Goal: Task Accomplishment & Management: Use online tool/utility

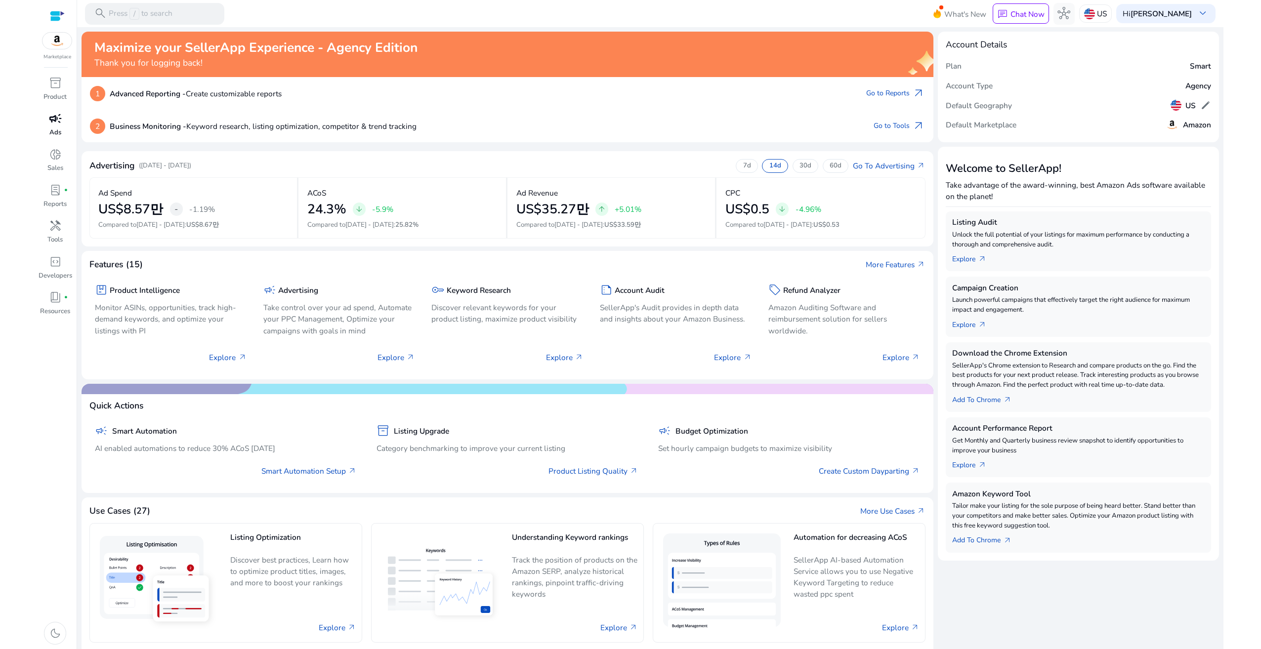
click at [44, 124] on div "campaign" at bounding box center [55, 118] width 30 height 17
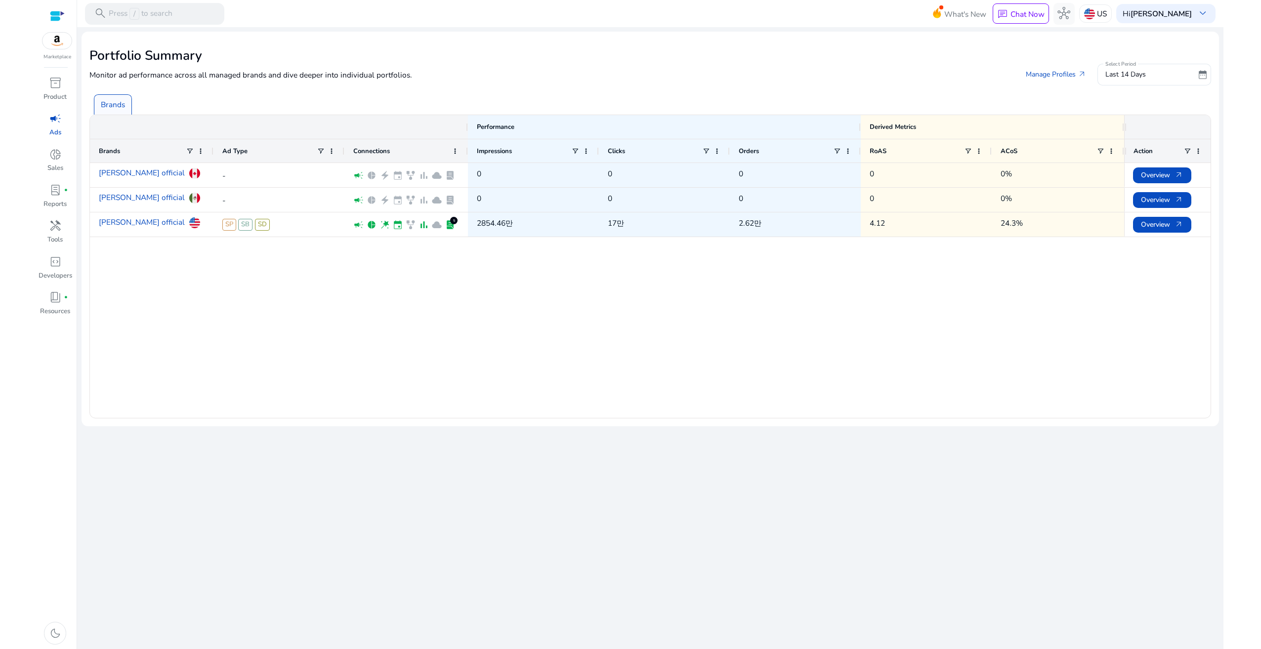
click at [51, 129] on p "Ads" at bounding box center [55, 133] width 12 height 10
click at [124, 223] on link "[PERSON_NAME] official" at bounding box center [142, 222] width 86 height 19
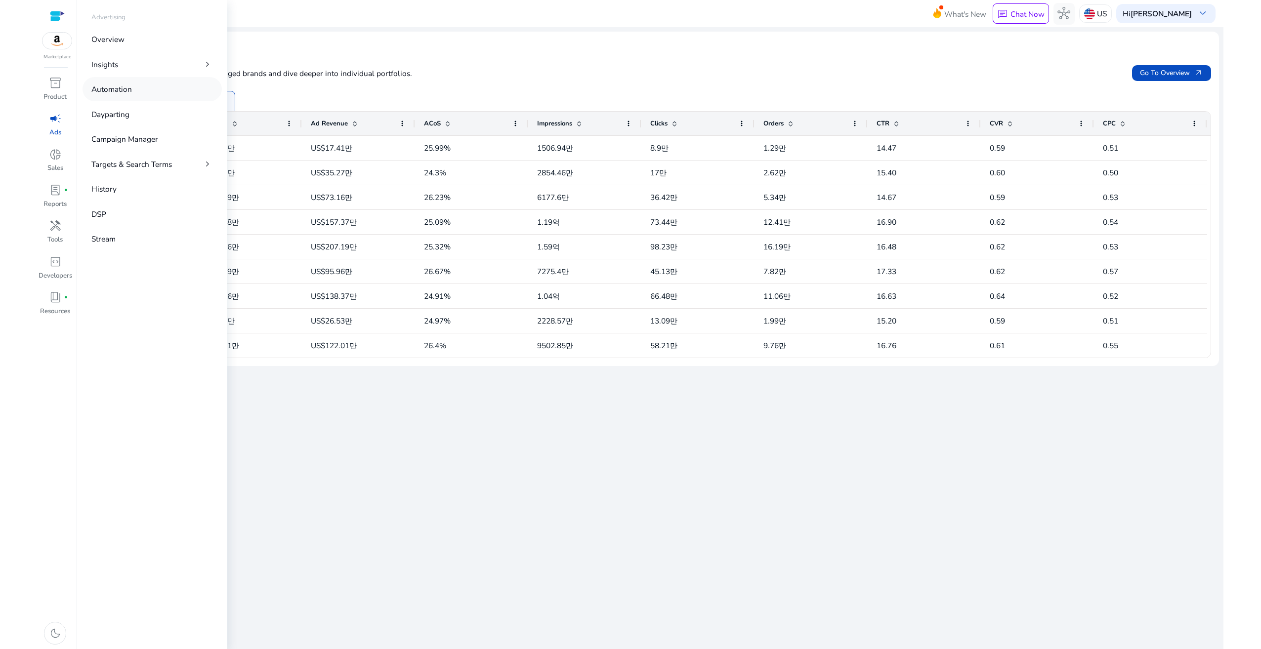
click at [128, 88] on p "Automation" at bounding box center [111, 88] width 41 height 11
click at [131, 141] on p "Campaign Manager" at bounding box center [124, 138] width 67 height 11
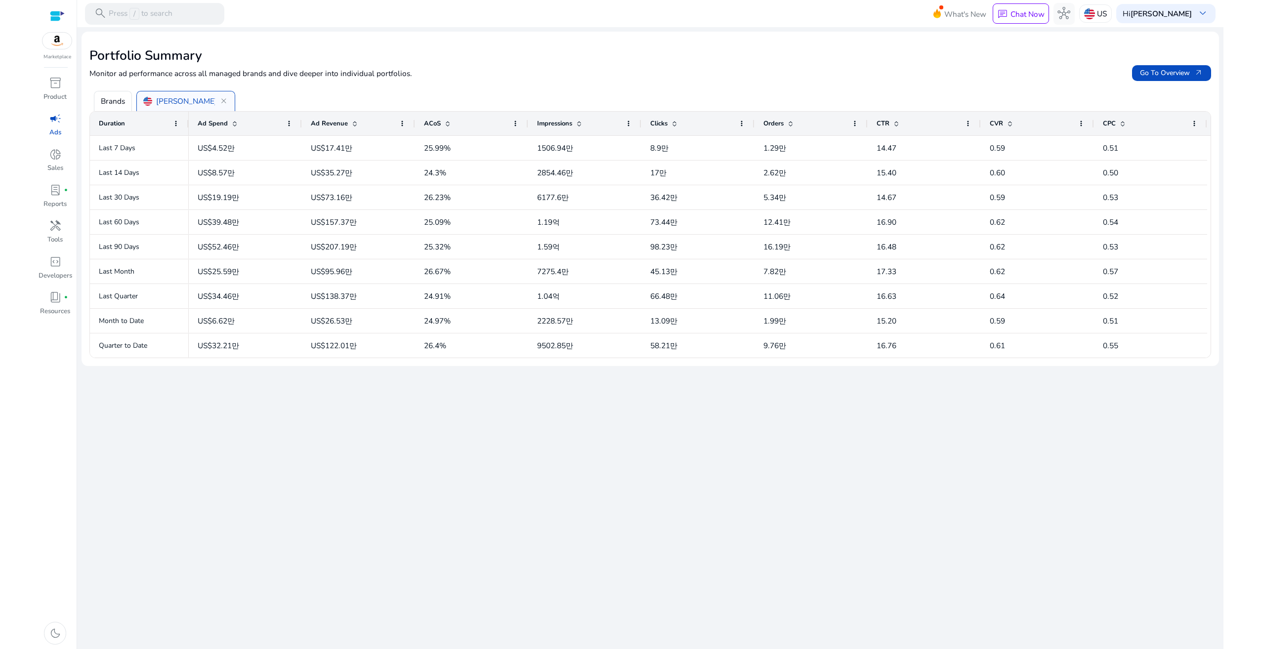
click at [367, 103] on div "Brands [PERSON_NAME] official close" at bounding box center [652, 96] width 1126 height 29
click at [56, 16] on div at bounding box center [57, 15] width 15 height 11
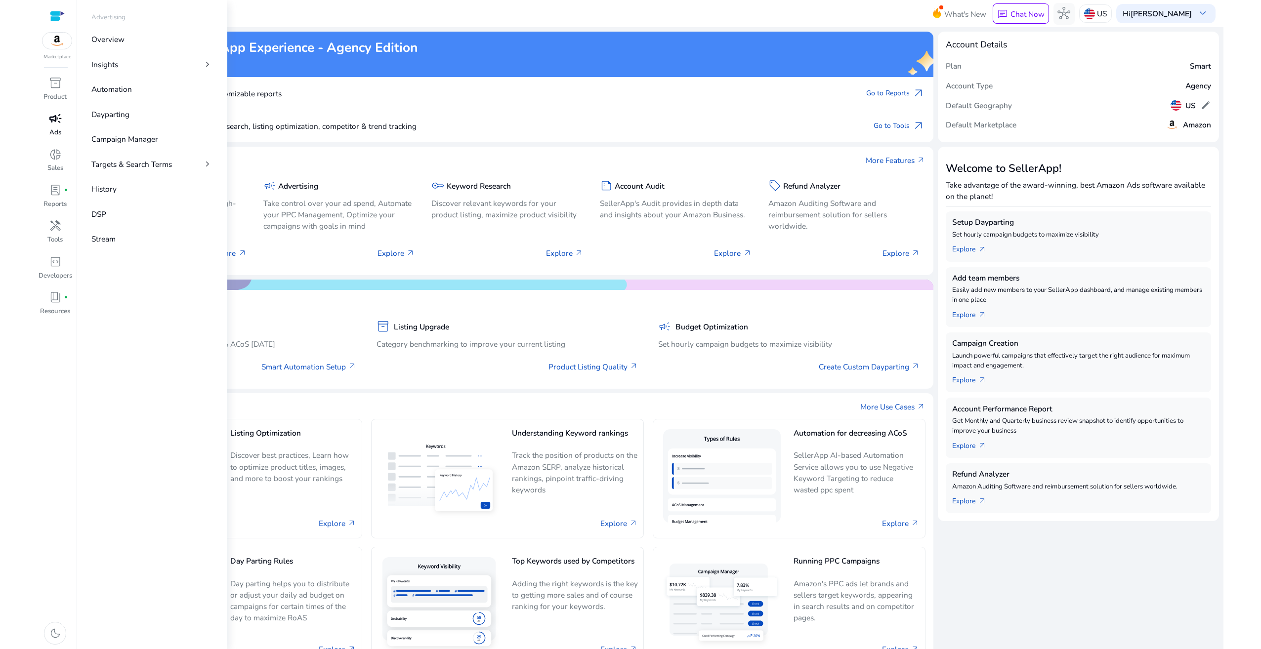
click at [63, 131] on link "campaign Ads" at bounding box center [55, 128] width 35 height 36
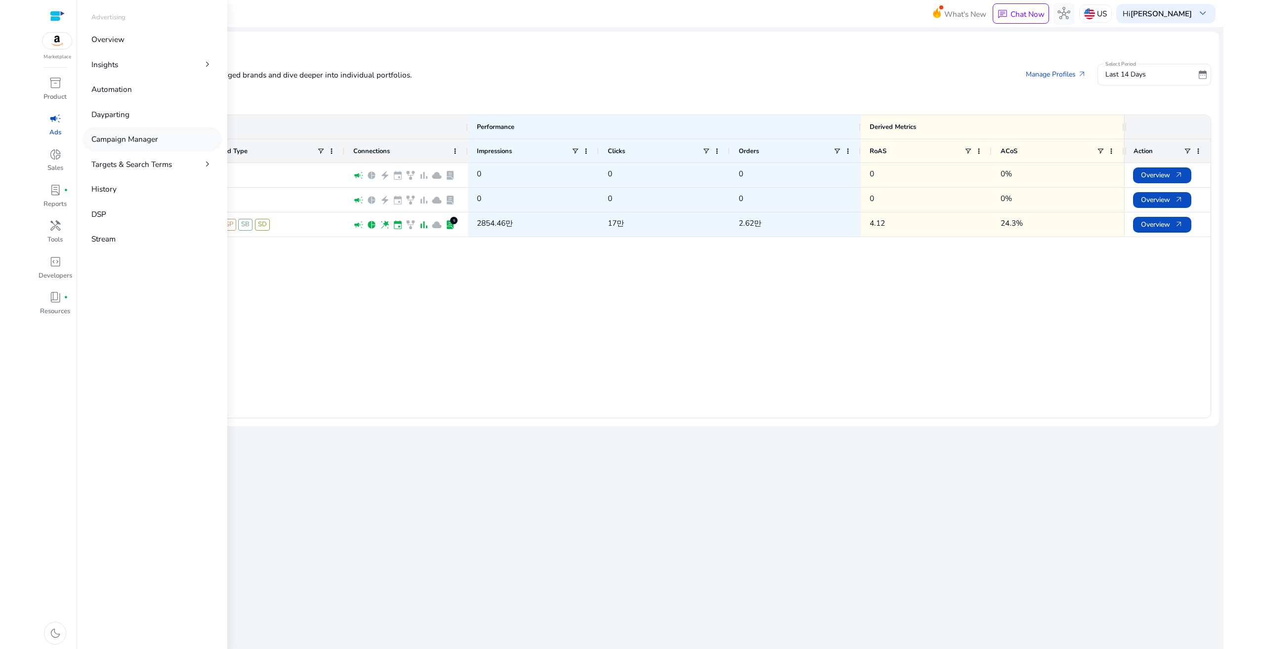
click at [133, 137] on p "Campaign Manager" at bounding box center [124, 138] width 67 height 11
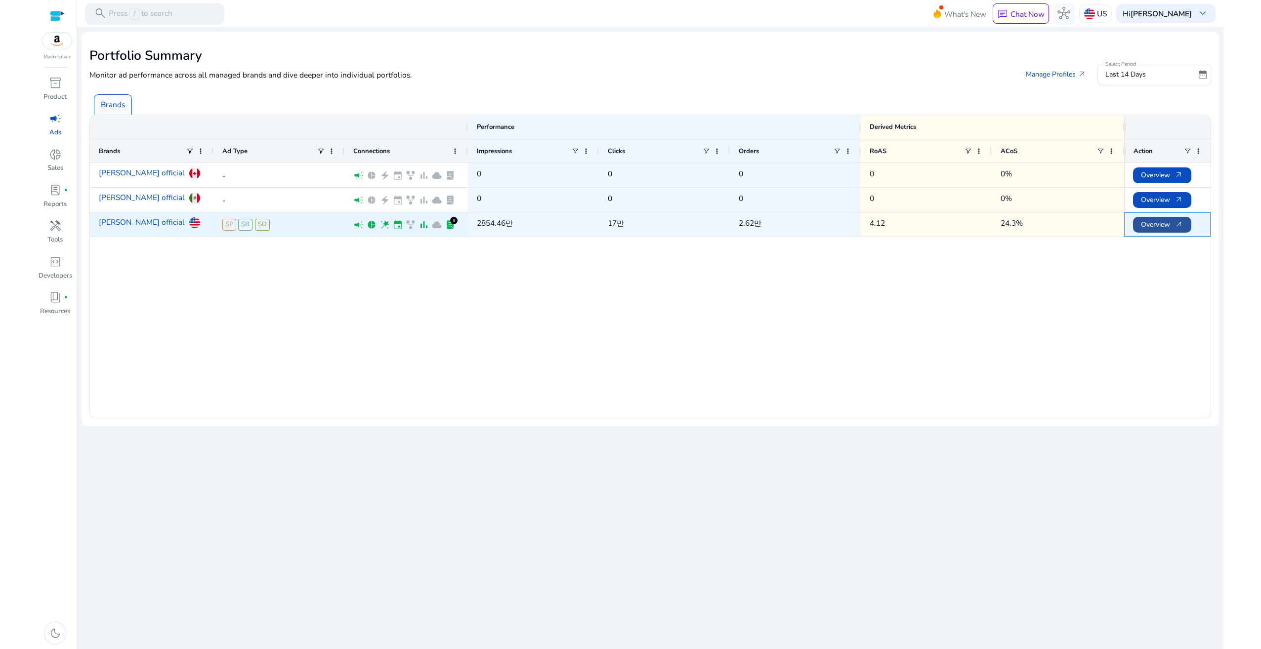
click at [1177, 236] on span at bounding box center [1162, 225] width 58 height 24
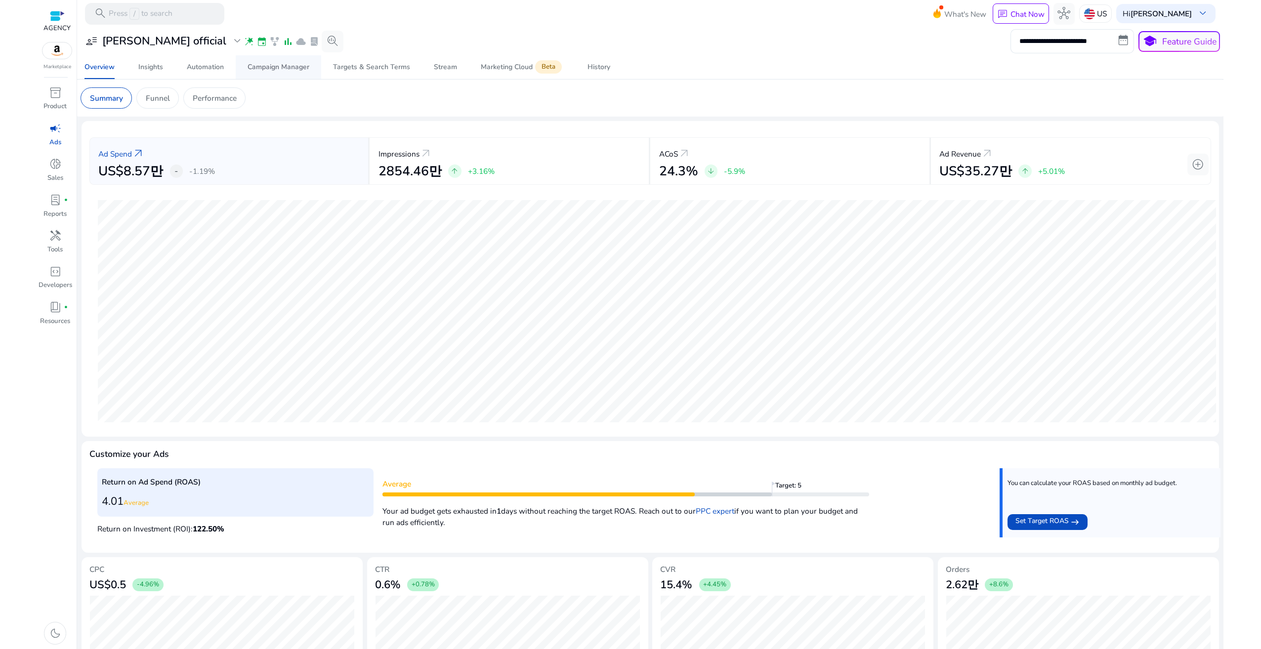
click at [287, 71] on div "Campaign Manager" at bounding box center [279, 67] width 62 height 7
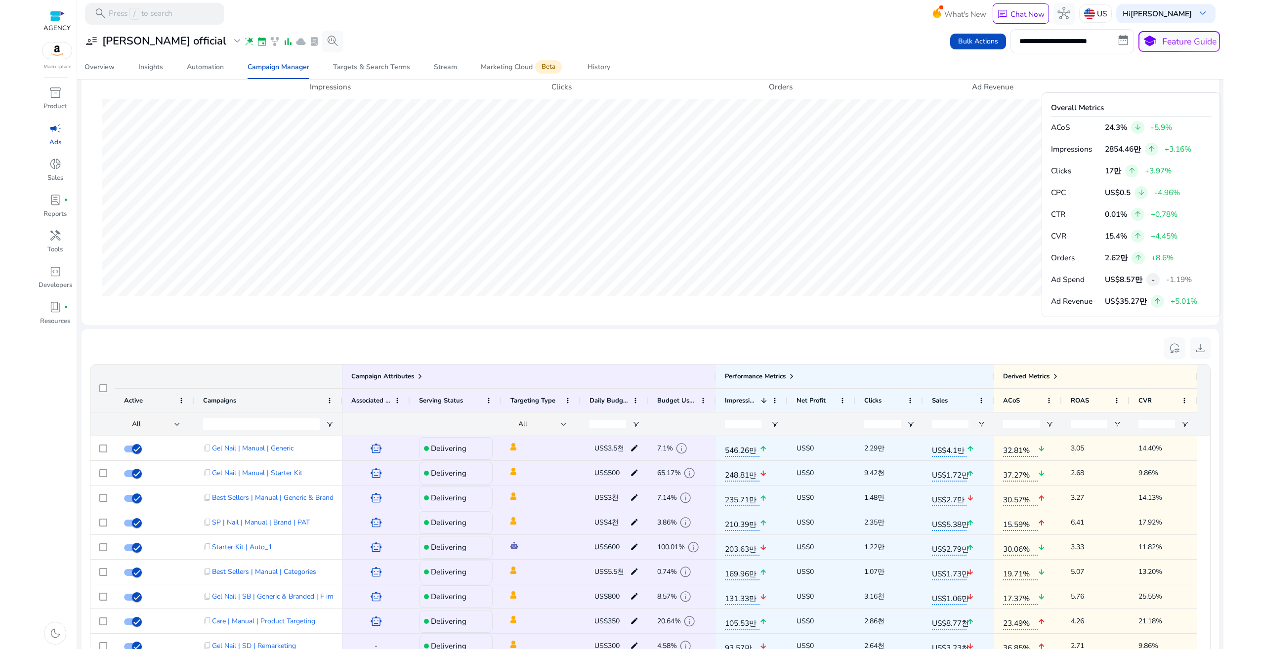
click at [256, 417] on div at bounding box center [261, 424] width 117 height 23
click at [256, 421] on input "Campaigns Filter Input" at bounding box center [261, 424] width 117 height 12
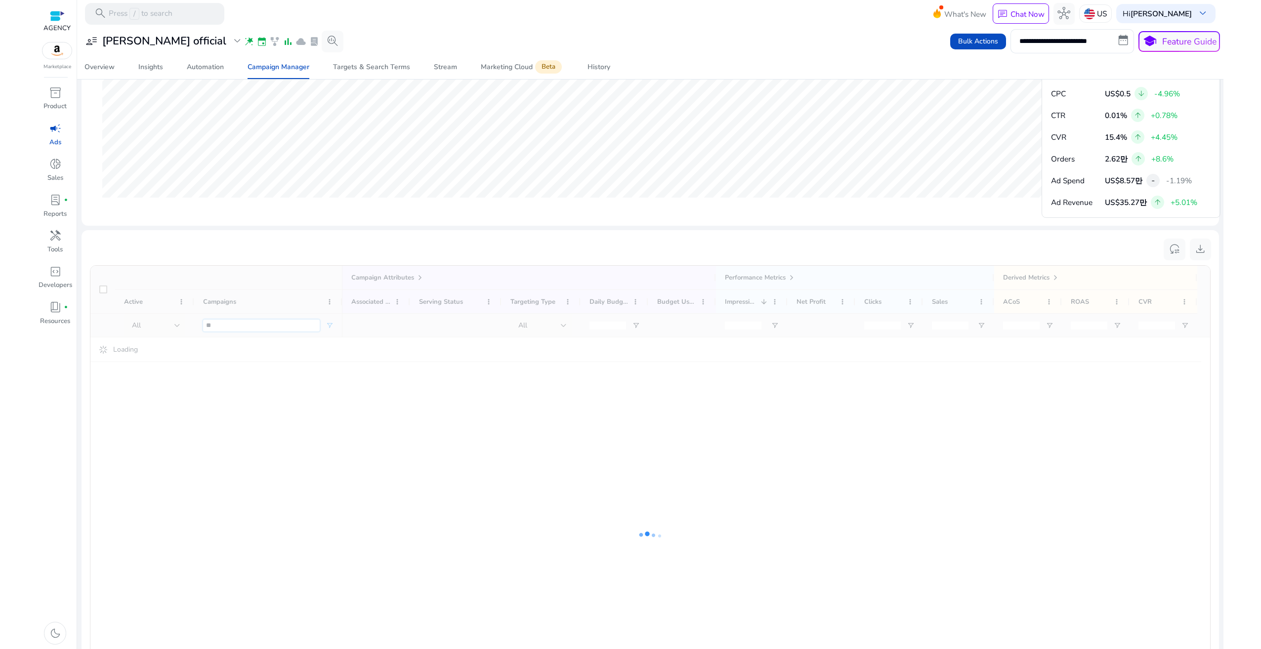
scroll to position [505, 0]
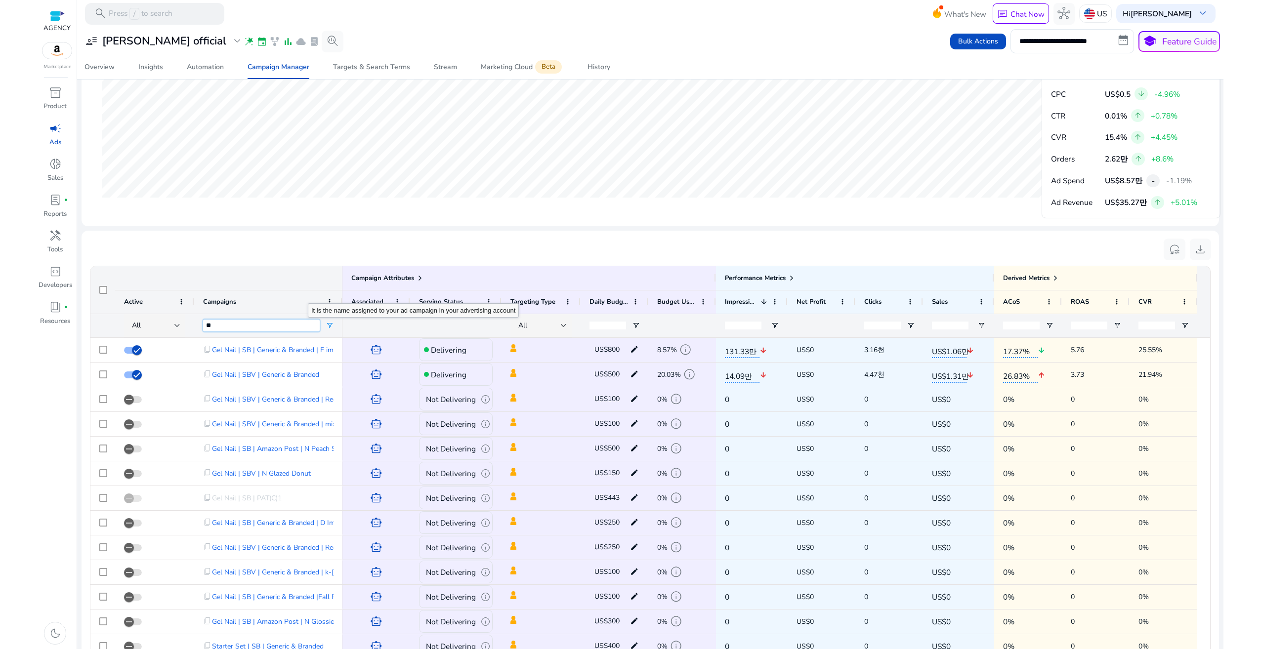
type input "*"
